Goal: Task Accomplishment & Management: Manage account settings

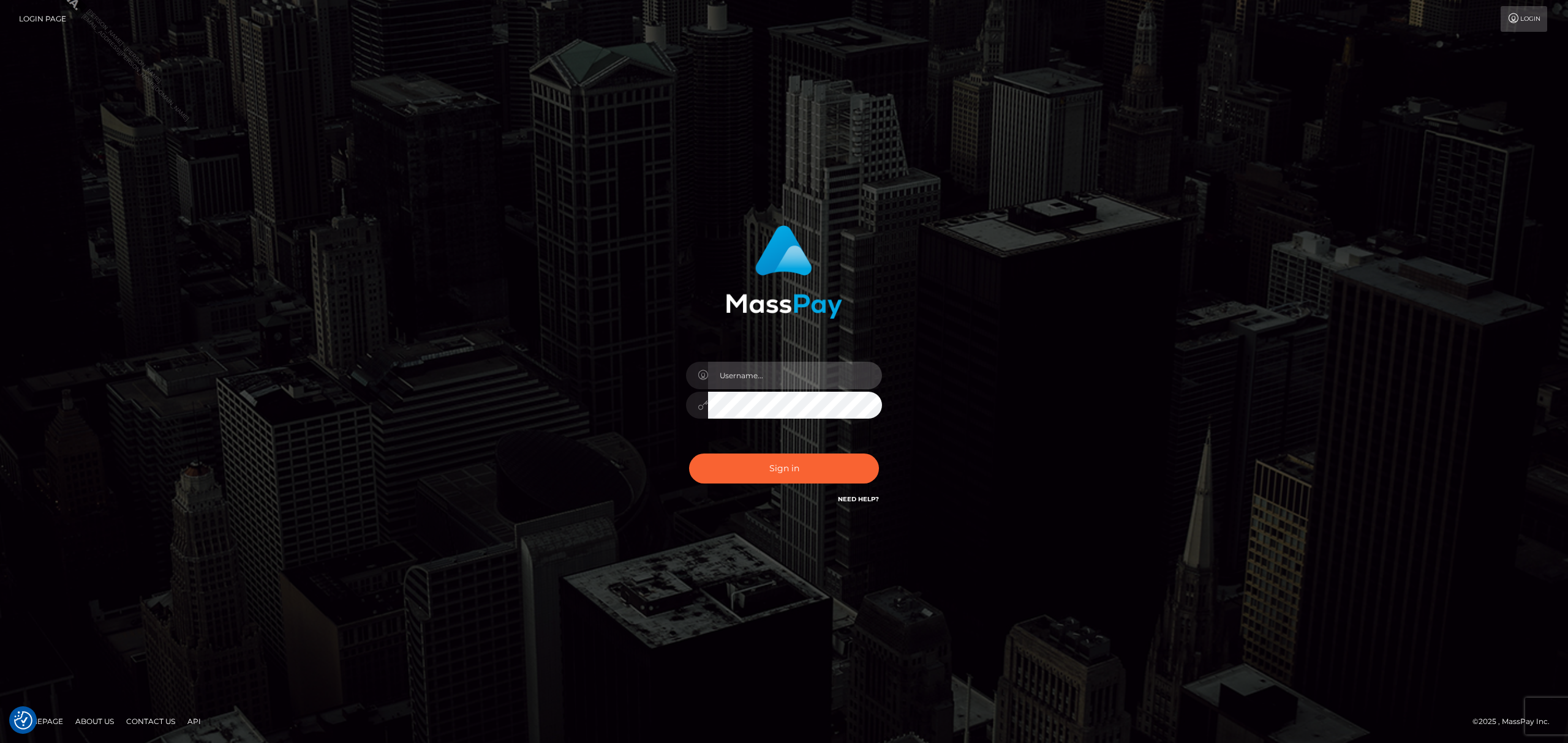
click at [758, 375] on input "text" at bounding box center [795, 375] width 174 height 28
type input "Grant.megabonanza"
click at [789, 479] on button "Sign in" at bounding box center [784, 468] width 190 height 30
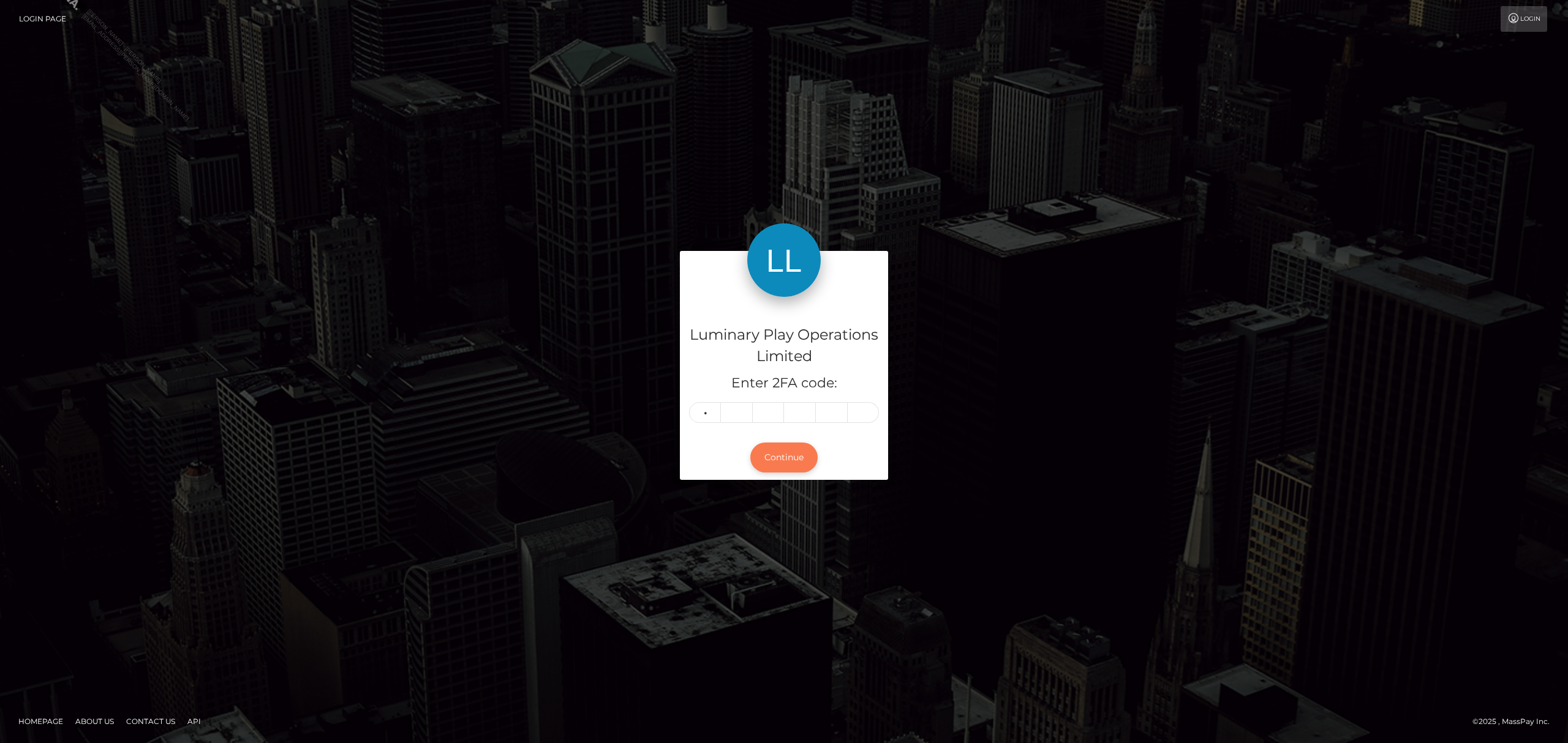
type input "6"
type input "3"
type input "5"
type input "2"
type input "9"
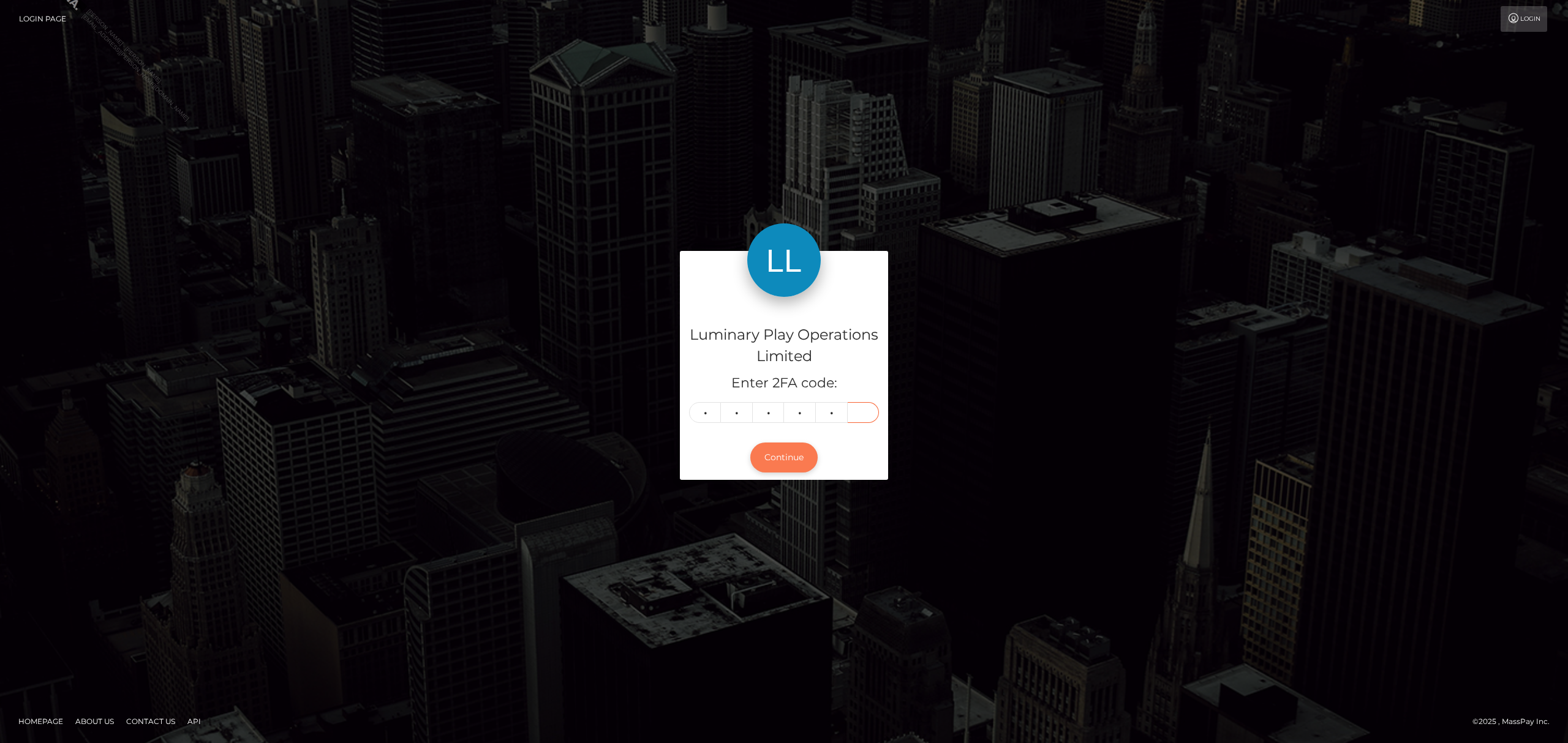
type input "7"
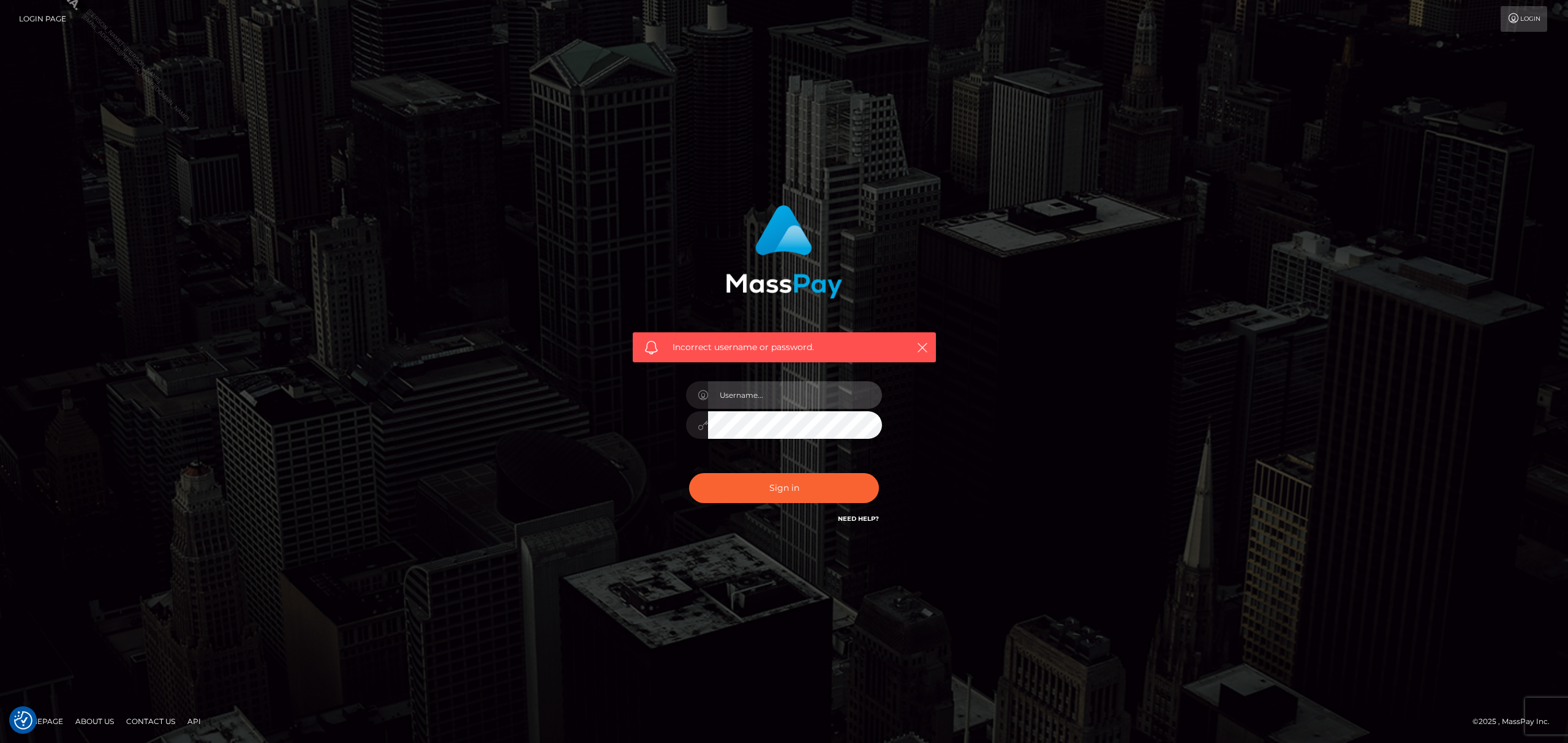
click at [777, 387] on input "text" at bounding box center [795, 395] width 174 height 28
type input "Grant.megabonanza"
click at [802, 485] on button "Sign in" at bounding box center [784, 488] width 190 height 30
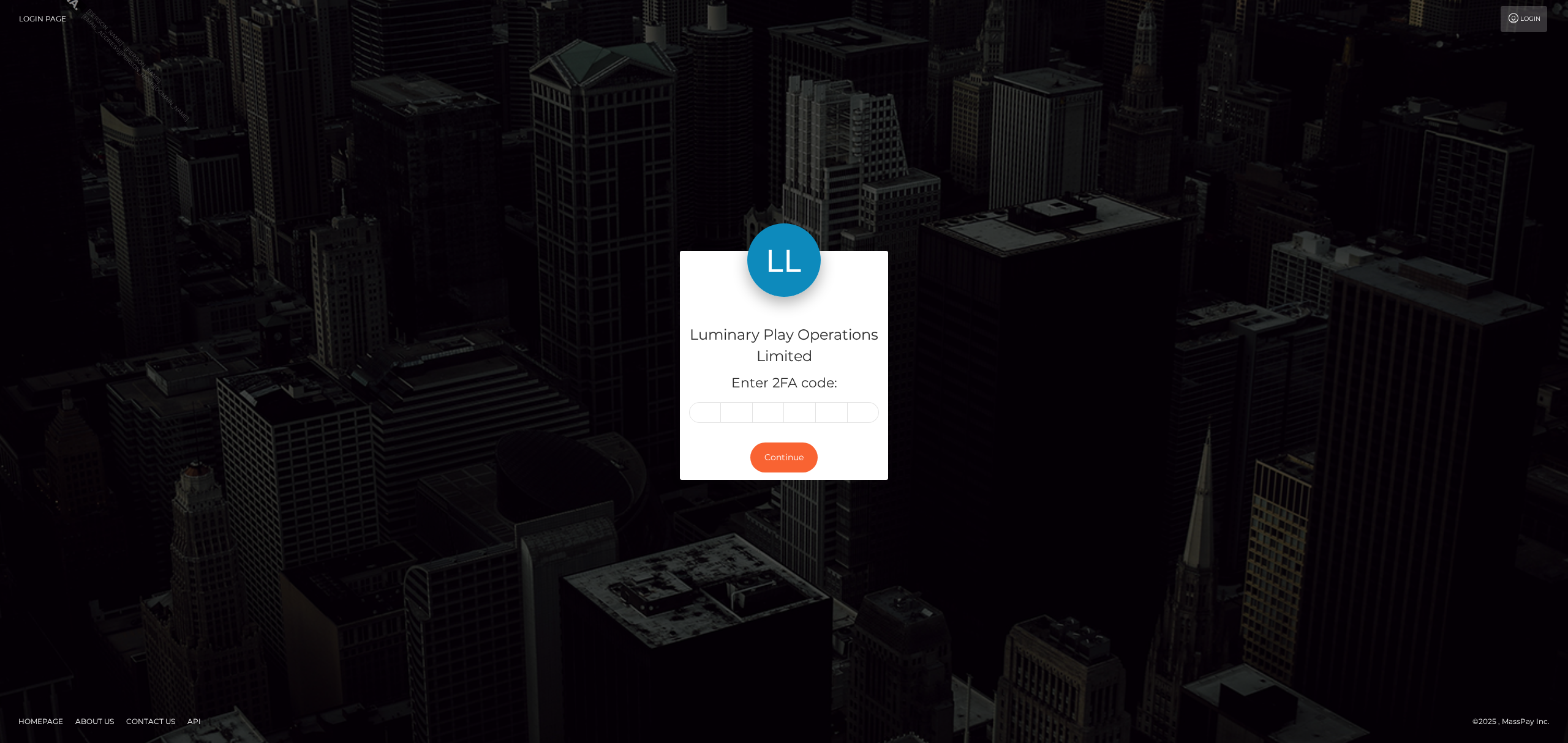
click at [705, 408] on input "text" at bounding box center [705, 412] width 32 height 20
type input "2"
type input "3"
type input "8"
type input "9"
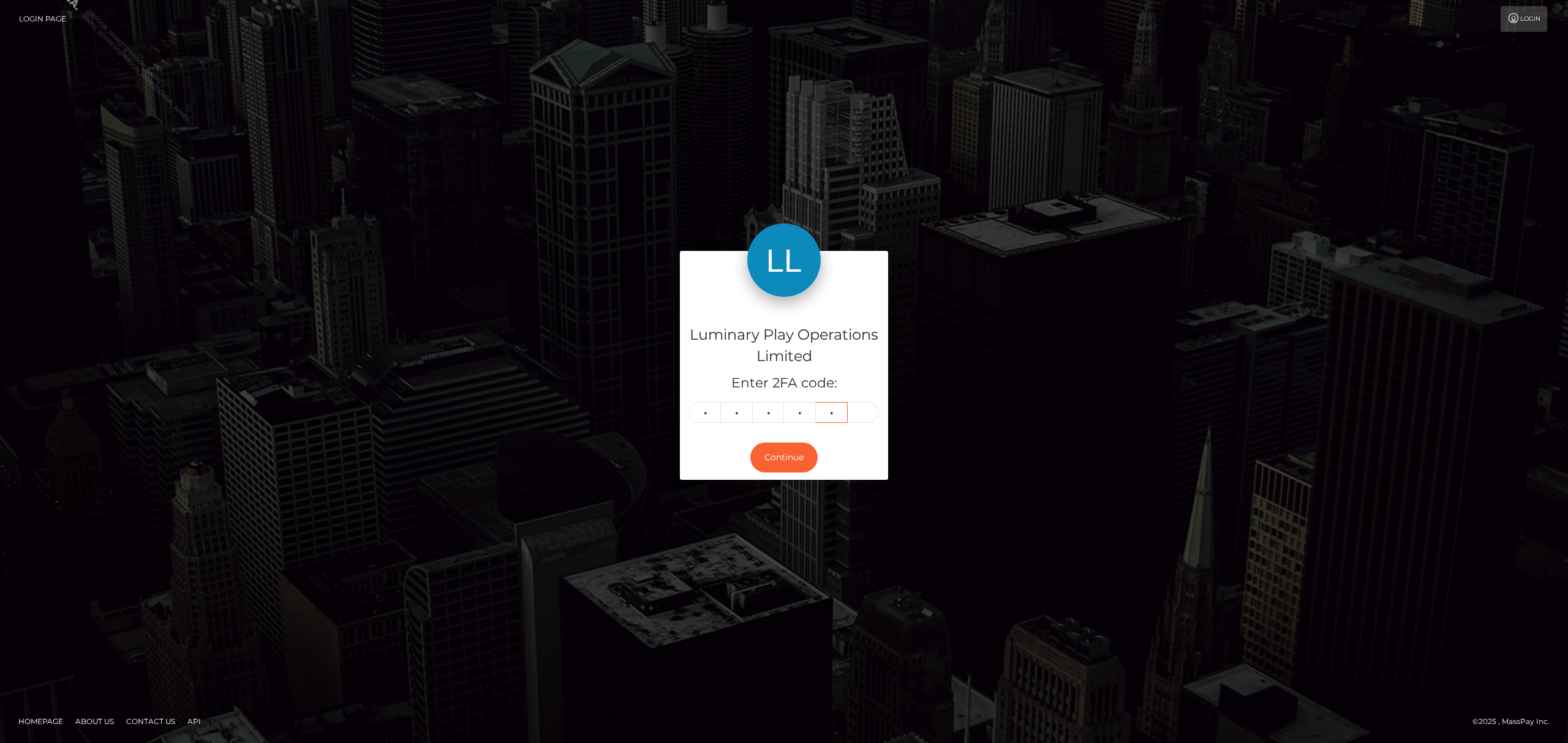
type input "2"
type input "4"
click at [758, 444] on button "Continue" at bounding box center [784, 458] width 67 height 30
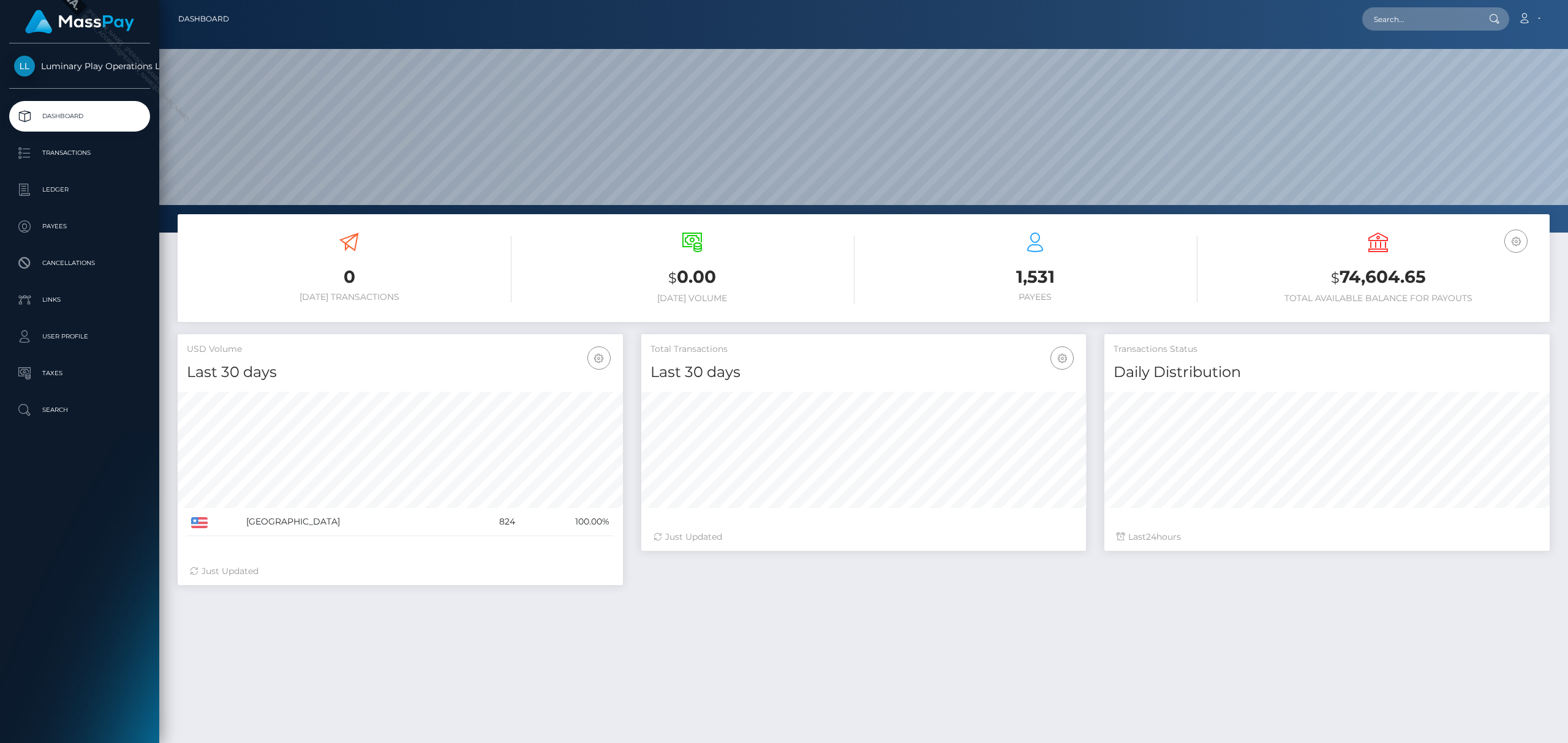
scroll to position [217, 444]
drag, startPoint x: 1433, startPoint y: 269, endPoint x: 1338, endPoint y: 280, distance: 95.6
click at [1338, 280] on h3 "$ 74,604.65" at bounding box center [1377, 278] width 324 height 25
copy h3 "74,604.65"
